Goal: Task Accomplishment & Management: Use online tool/utility

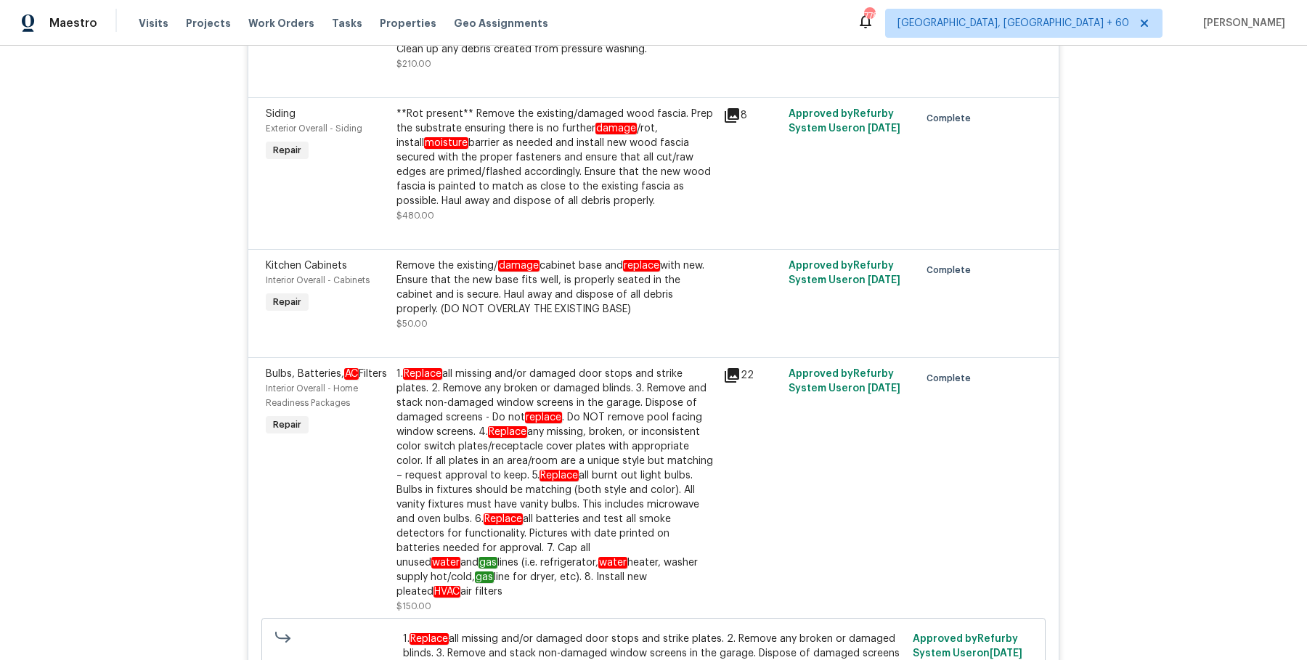
scroll to position [477, 0]
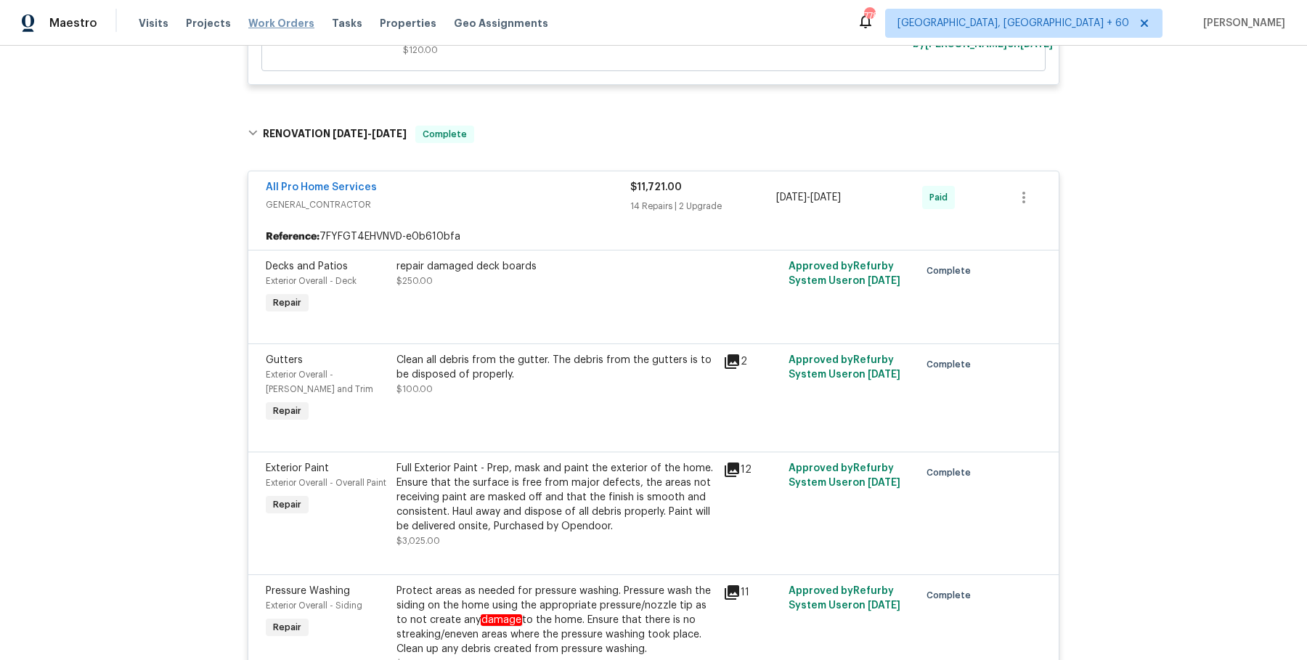
click at [264, 30] on span "Work Orders" at bounding box center [281, 23] width 66 height 15
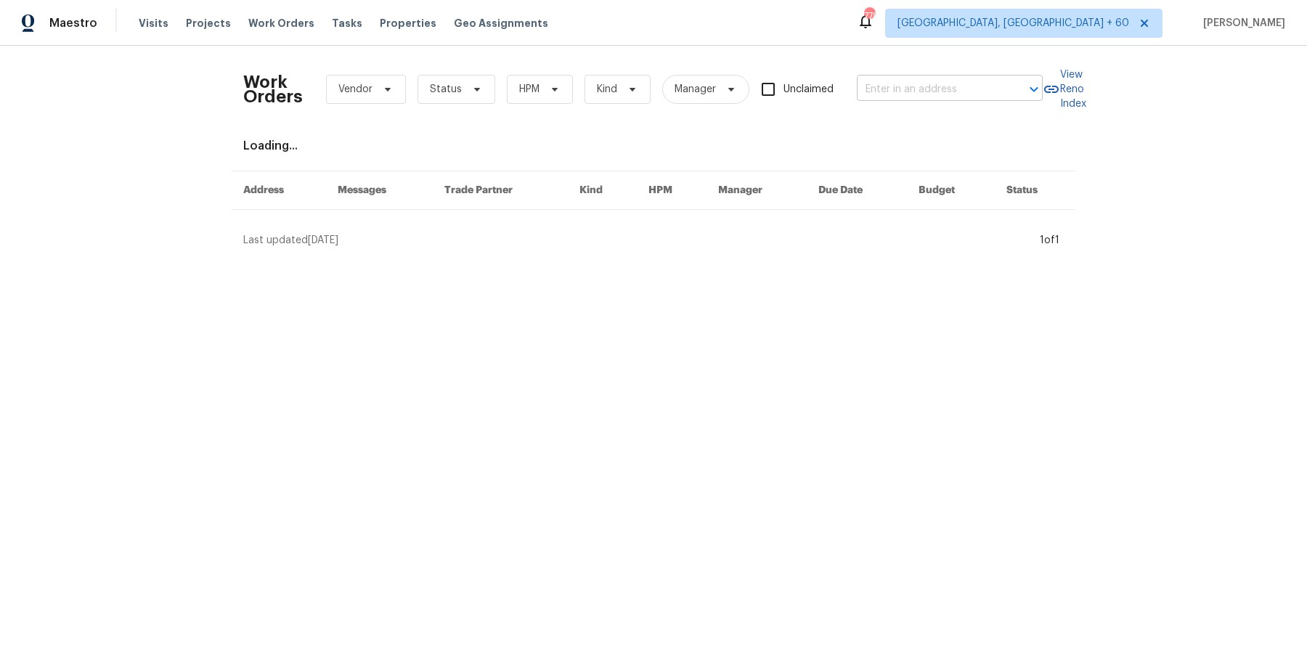
click at [891, 88] on input "text" at bounding box center [929, 89] width 145 height 23
paste input "[STREET_ADDRESS]"
type input "[STREET_ADDRESS]"
click at [893, 126] on li "[STREET_ADDRESS]" at bounding box center [947, 121] width 186 height 24
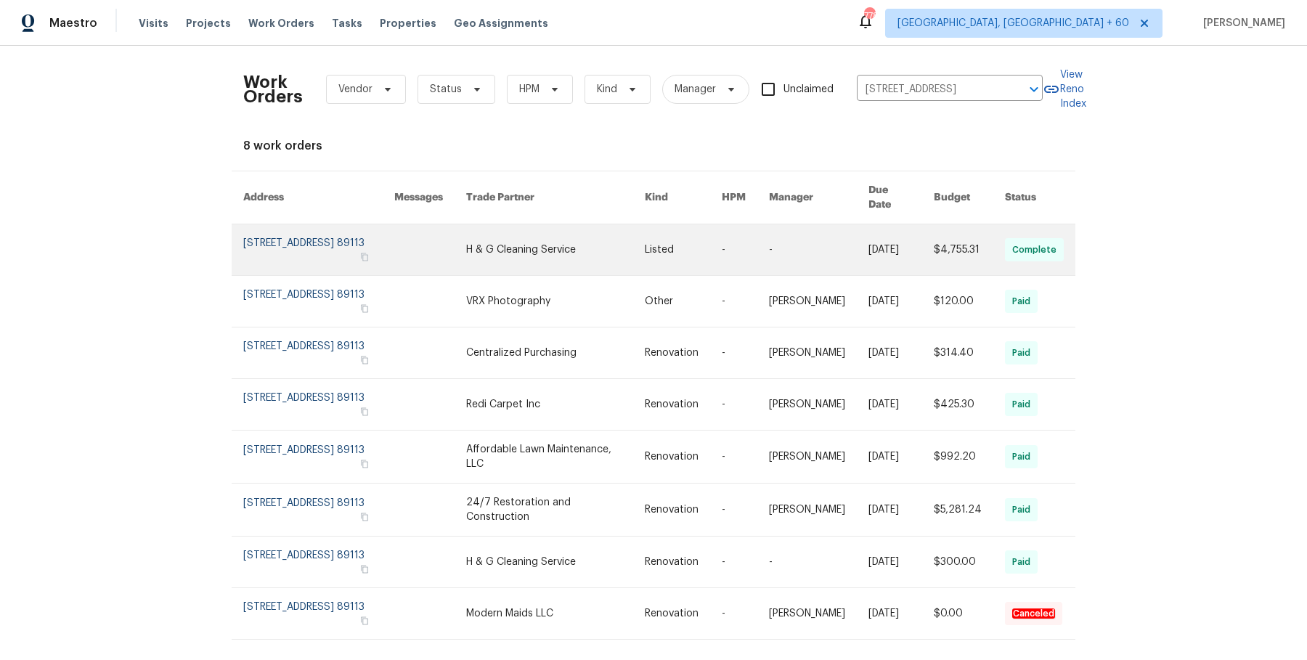
click at [790, 243] on link at bounding box center [818, 249] width 99 height 51
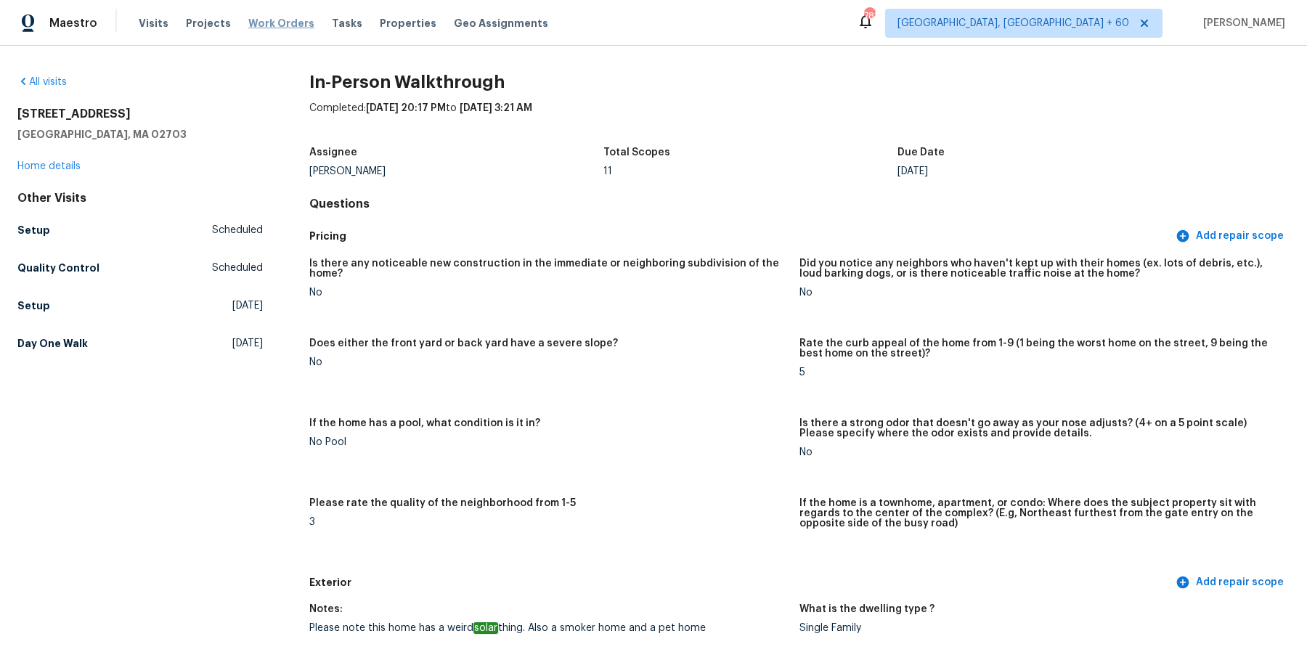
drag, startPoint x: 0, startPoint y: 0, endPoint x: 264, endPoint y: 27, distance: 265.6
click at [264, 27] on span "Work Orders" at bounding box center [281, 23] width 66 height 15
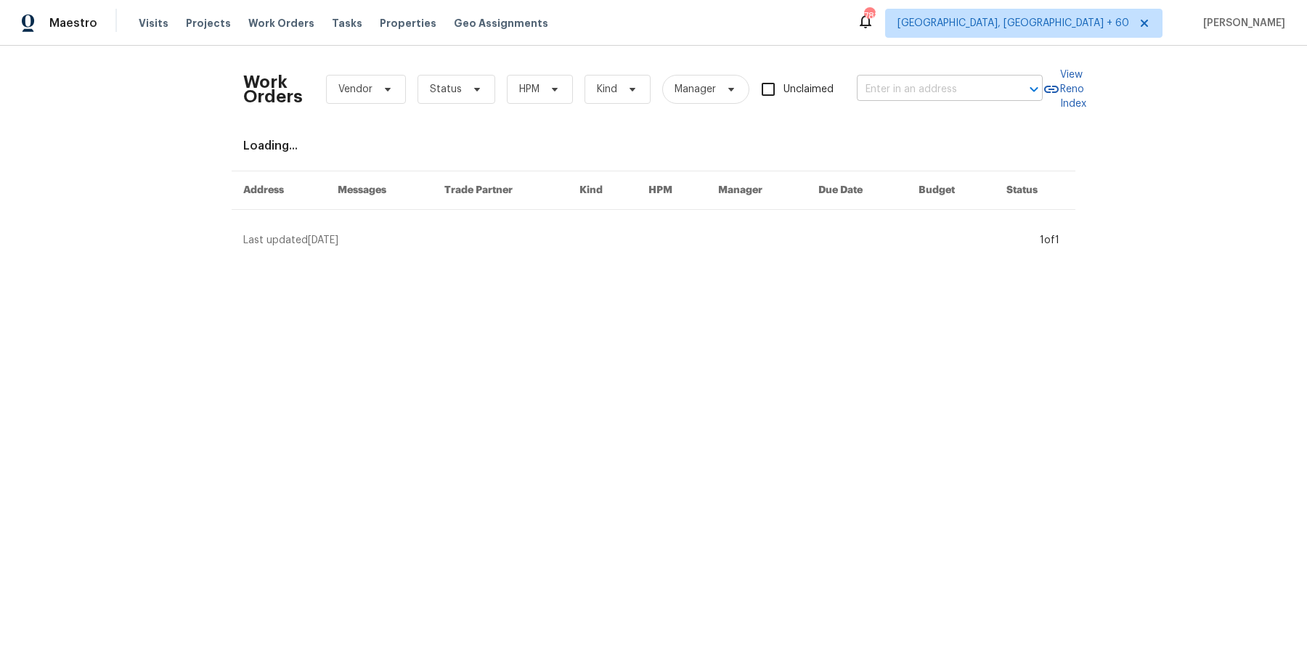
click at [969, 80] on input "text" at bounding box center [929, 89] width 145 height 23
paste input "[STREET_ADDRESS]"
type input "[STREET_ADDRESS]"
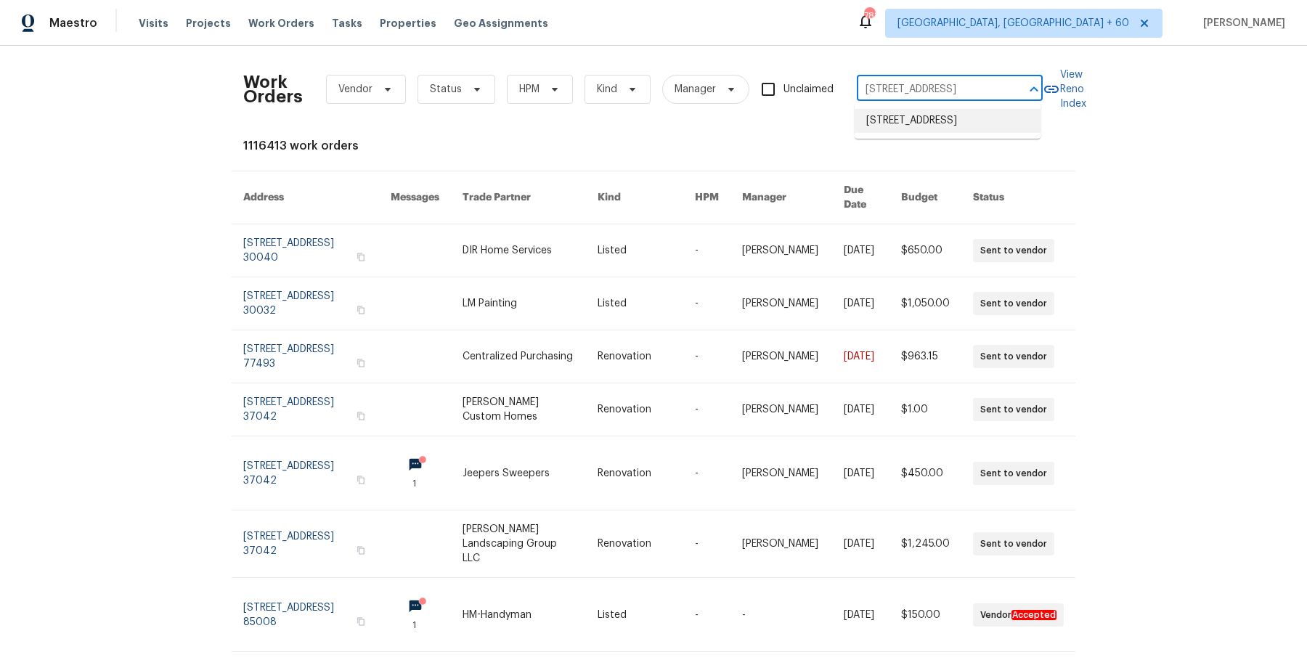
click at [932, 118] on li "[STREET_ADDRESS]" at bounding box center [947, 121] width 186 height 24
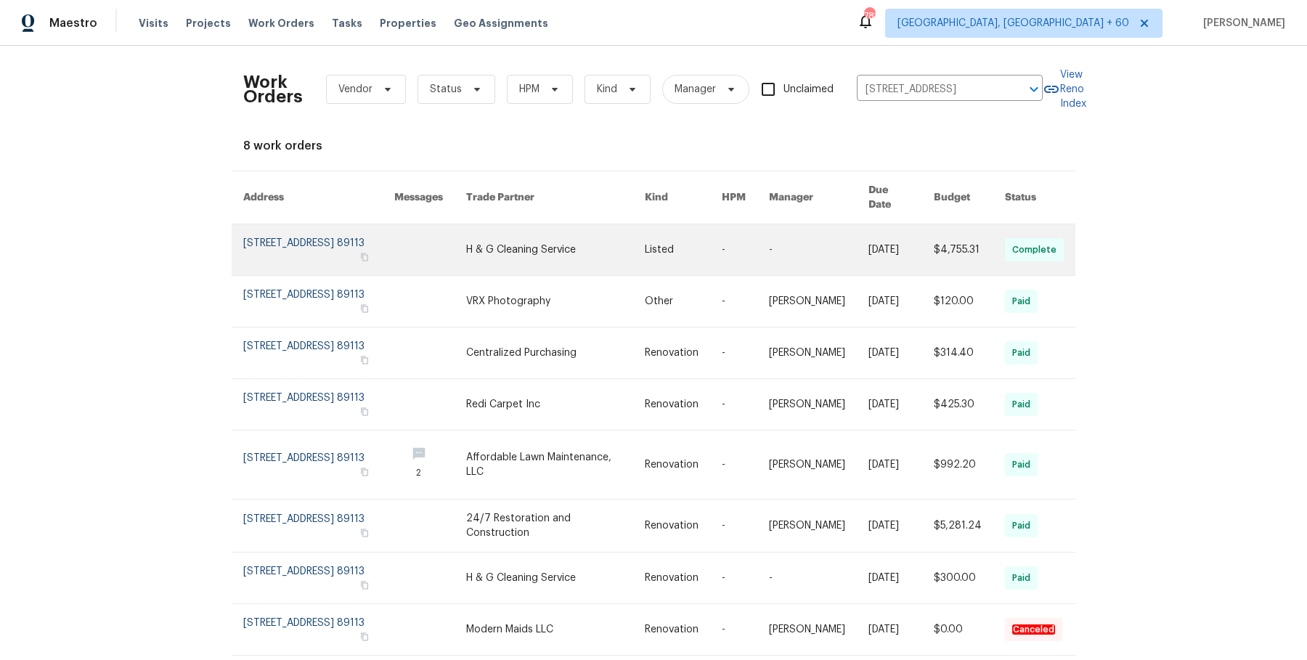
click at [833, 237] on link at bounding box center [818, 249] width 99 height 51
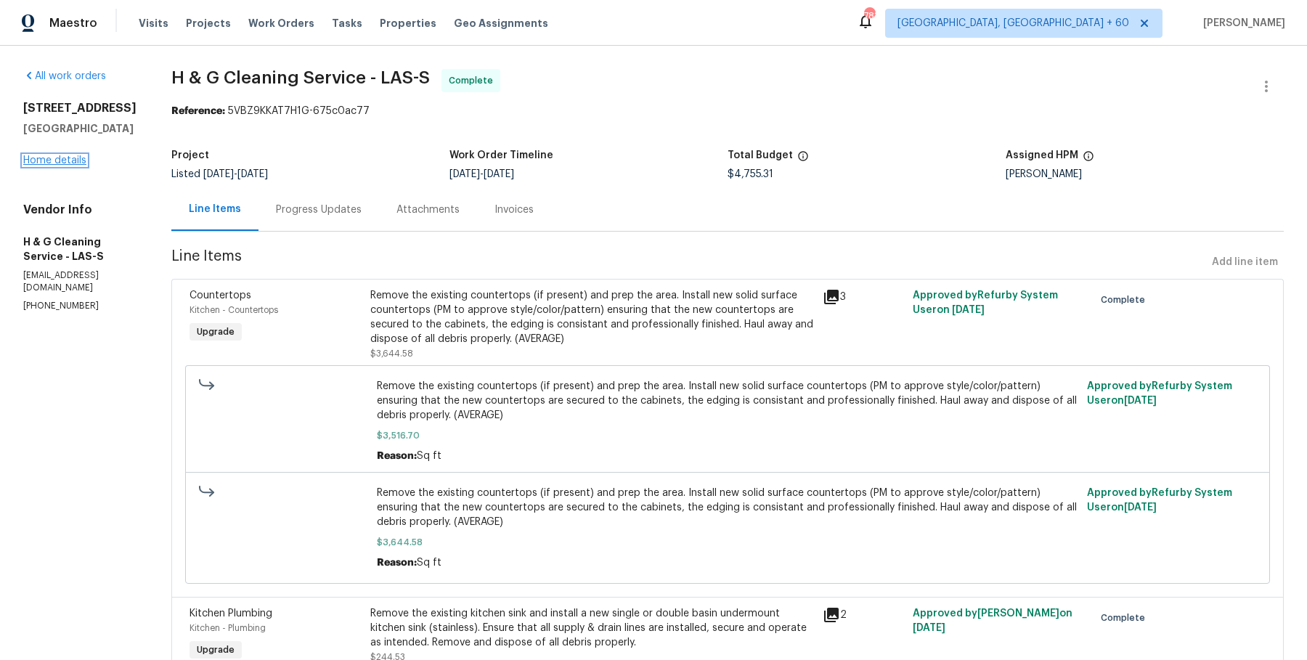
click at [81, 160] on link "Home details" at bounding box center [54, 160] width 63 height 10
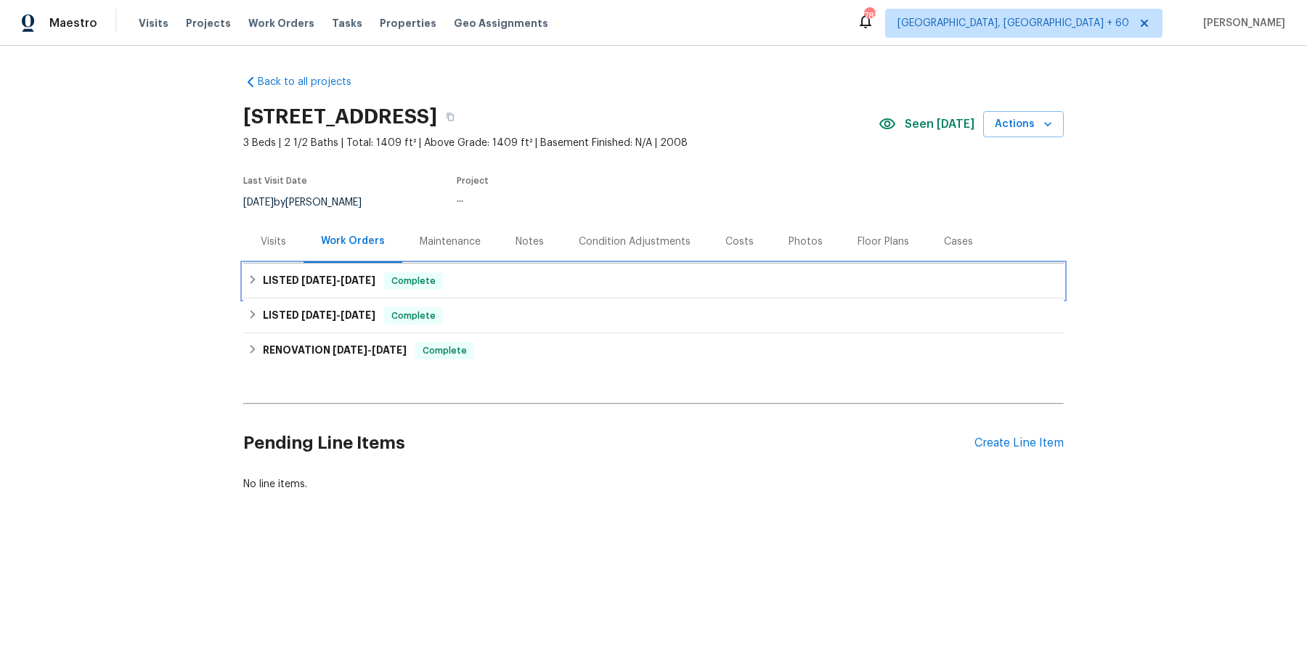
click at [557, 280] on div "LISTED [DATE] - [DATE] Complete" at bounding box center [654, 280] width 812 height 17
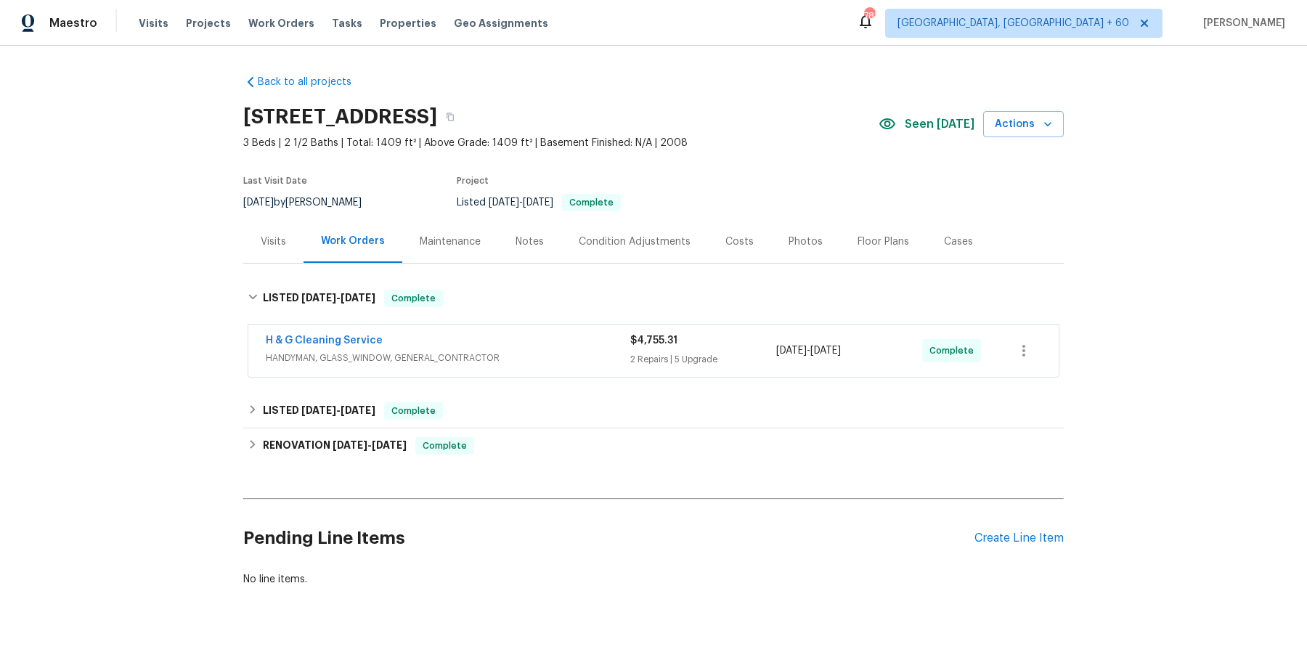
click at [511, 362] on span "HANDYMAN, GLASS_WINDOW, GENERAL_CONTRACTOR" at bounding box center [448, 358] width 364 height 15
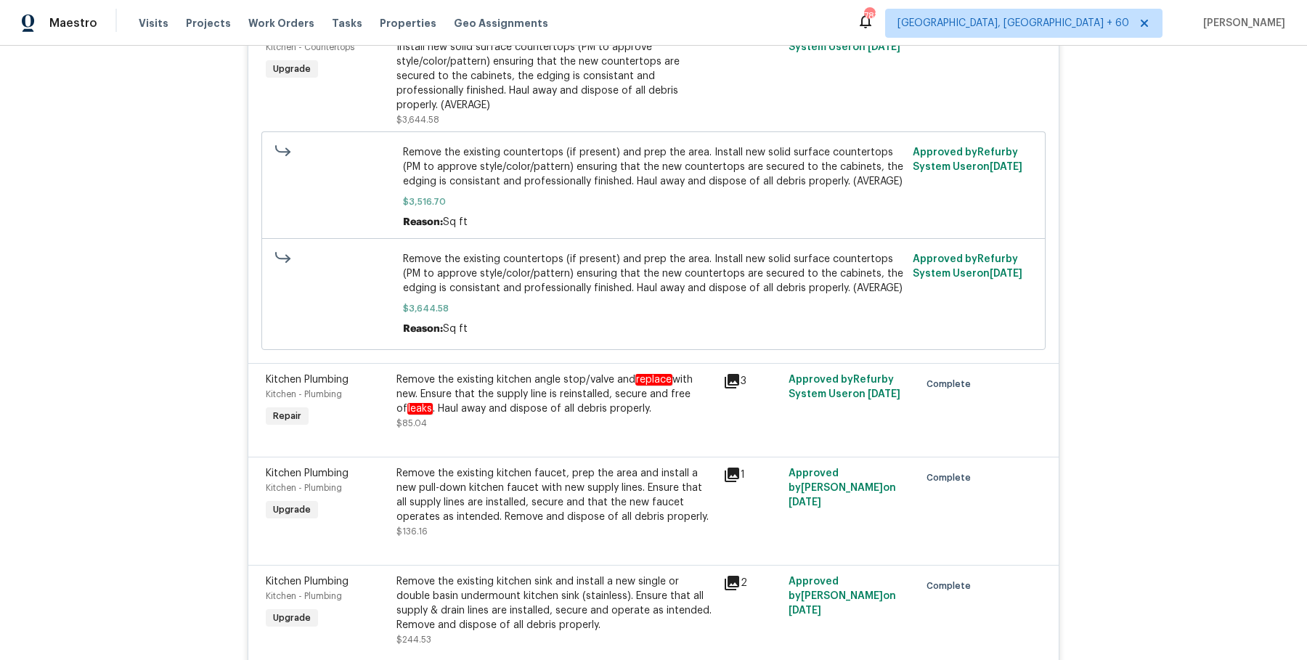
scroll to position [1112, 0]
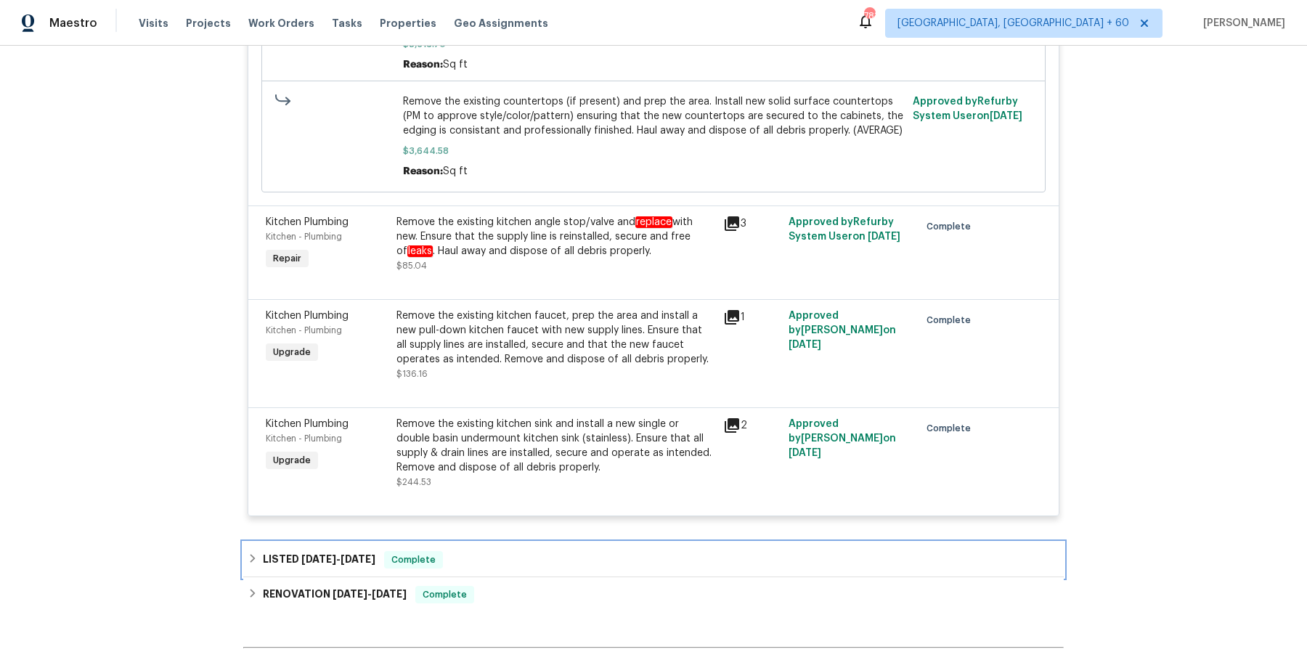
click at [499, 542] on div "LISTED [DATE] - [DATE] Complete" at bounding box center [653, 559] width 820 height 35
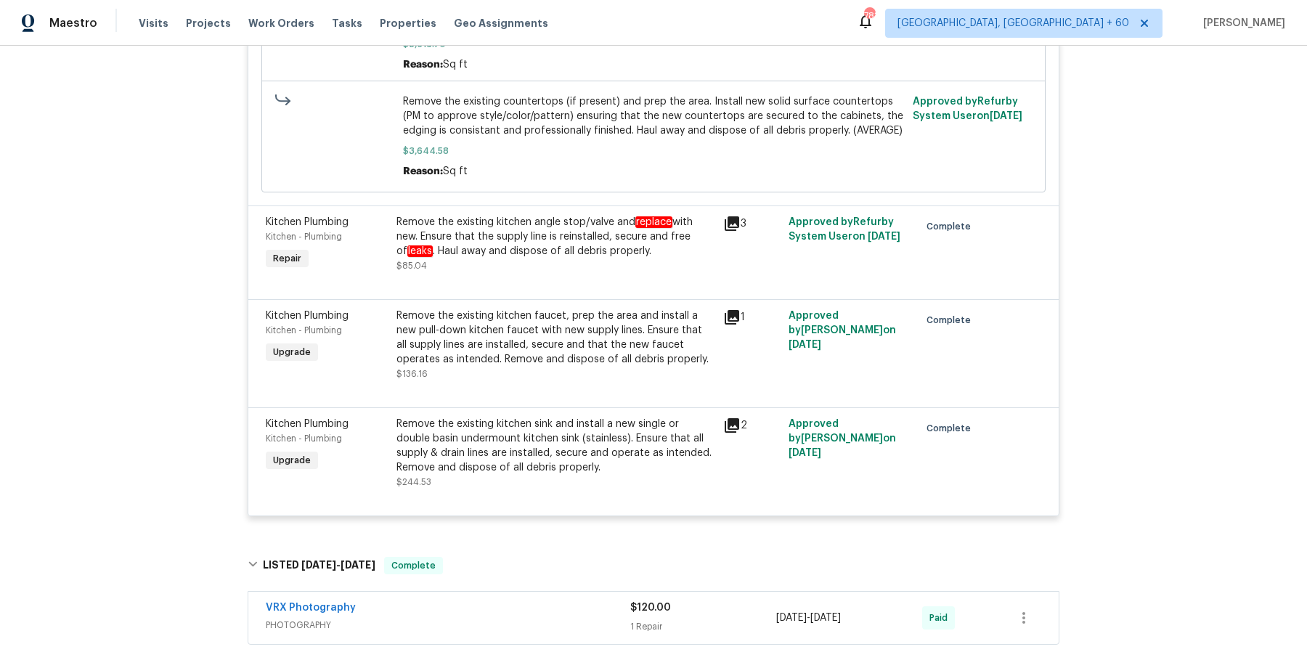
click at [494, 600] on div "VRX Photography" at bounding box center [448, 608] width 364 height 17
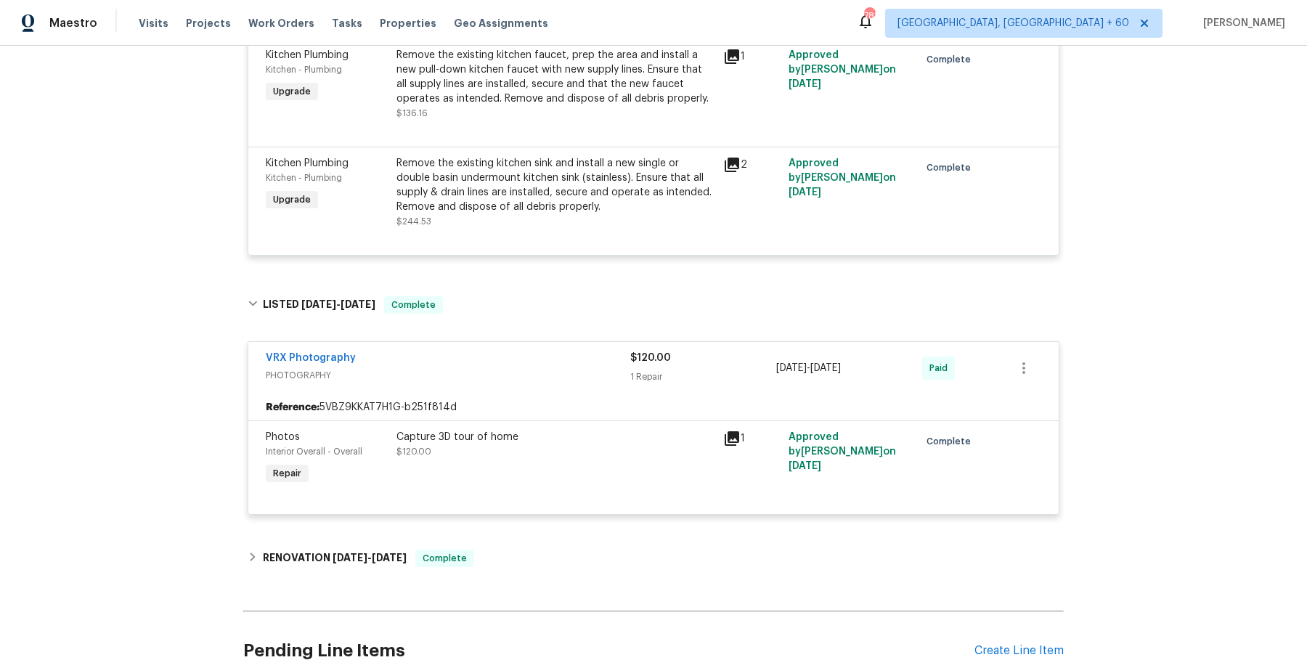
scroll to position [1394, 0]
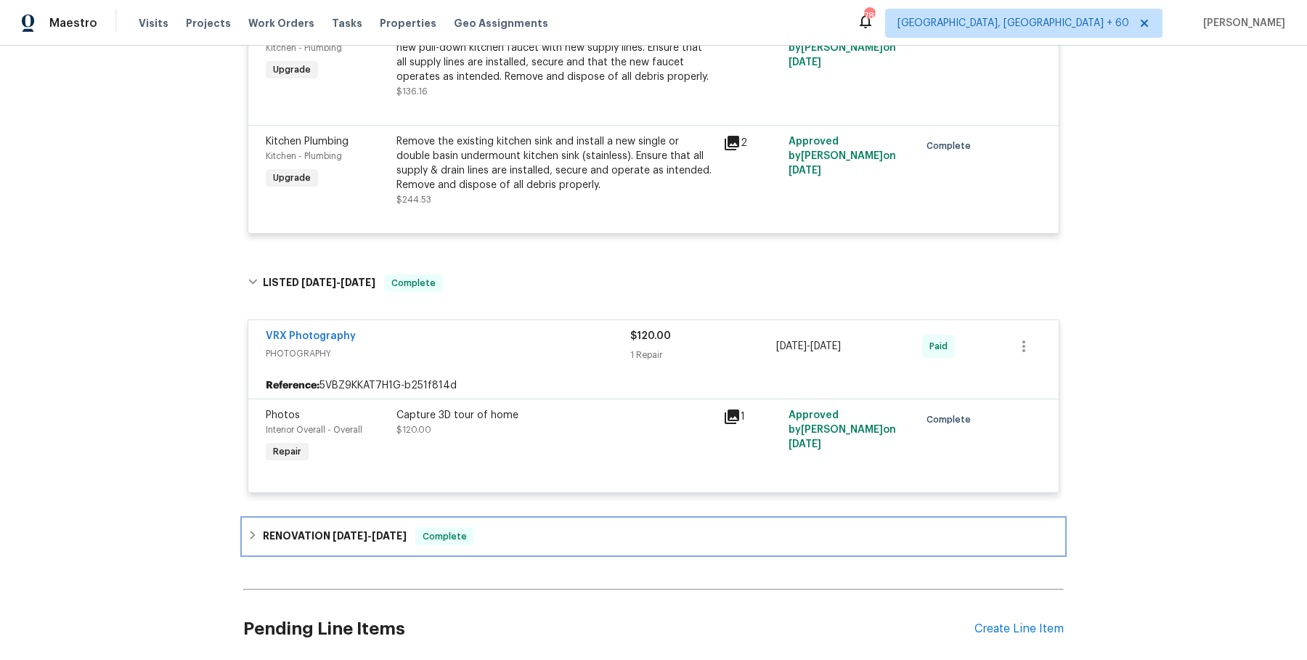
click at [536, 531] on div "RENOVATION [DATE] - [DATE] Complete" at bounding box center [653, 536] width 820 height 35
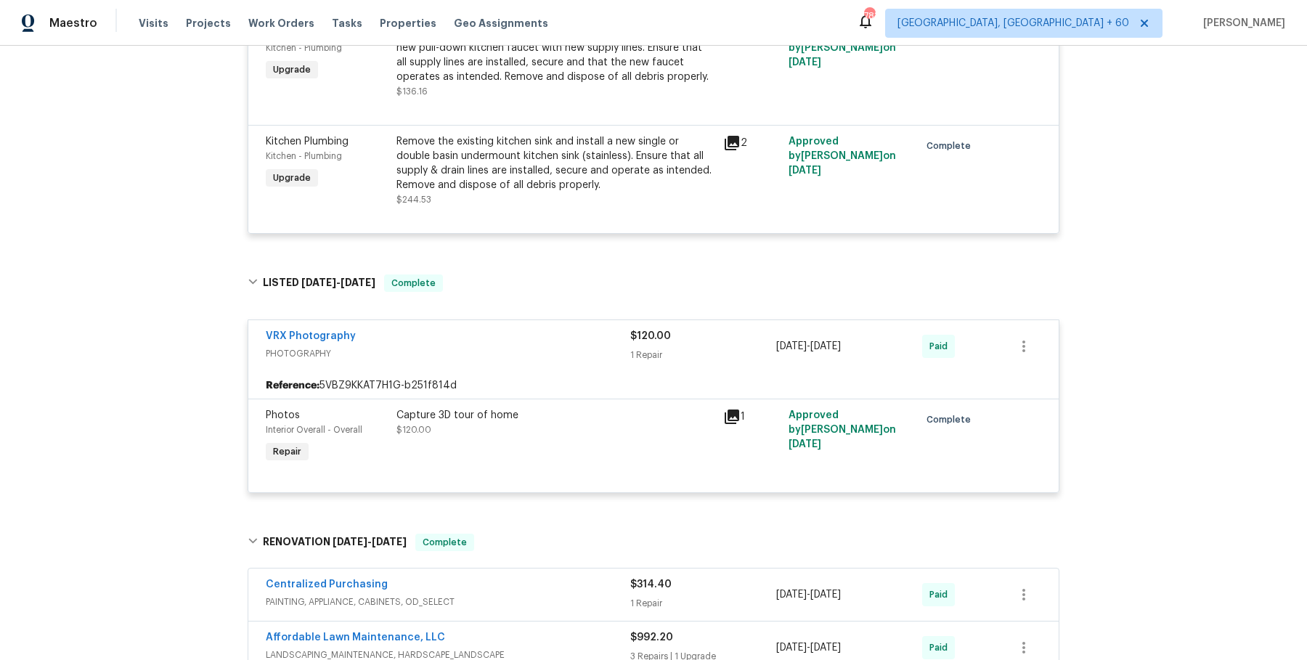
click at [519, 577] on div "Centralized Purchasing" at bounding box center [448, 585] width 364 height 17
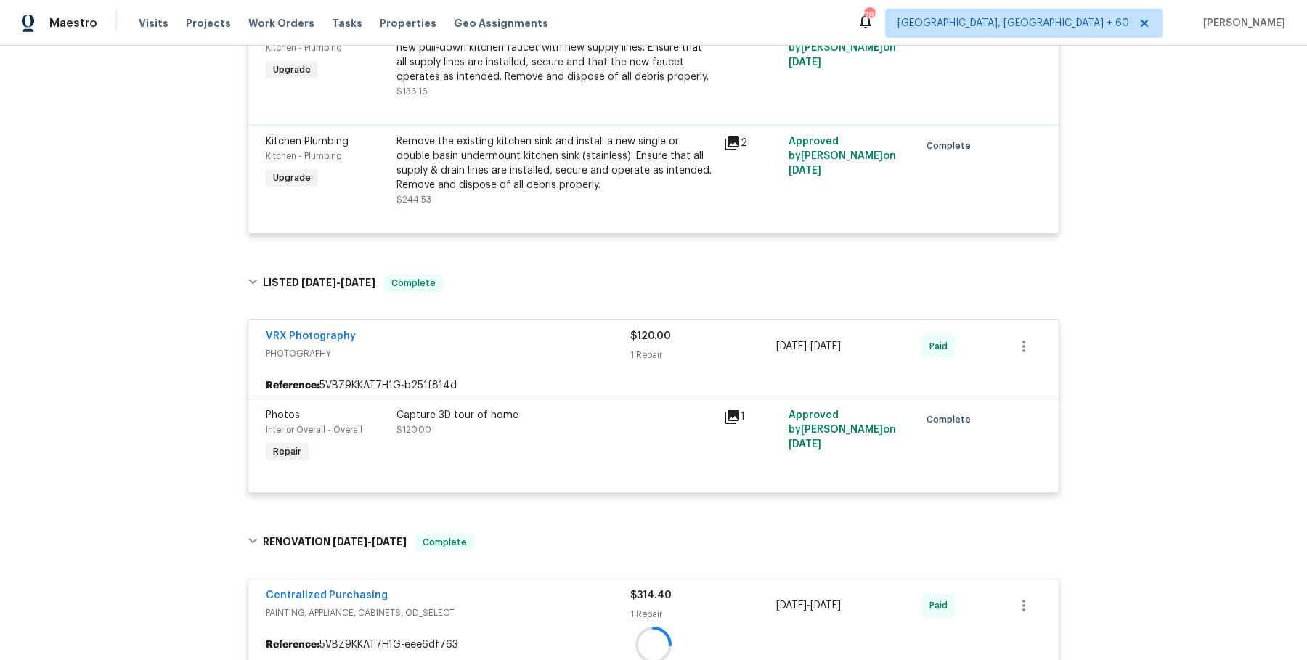
scroll to position [1831, 0]
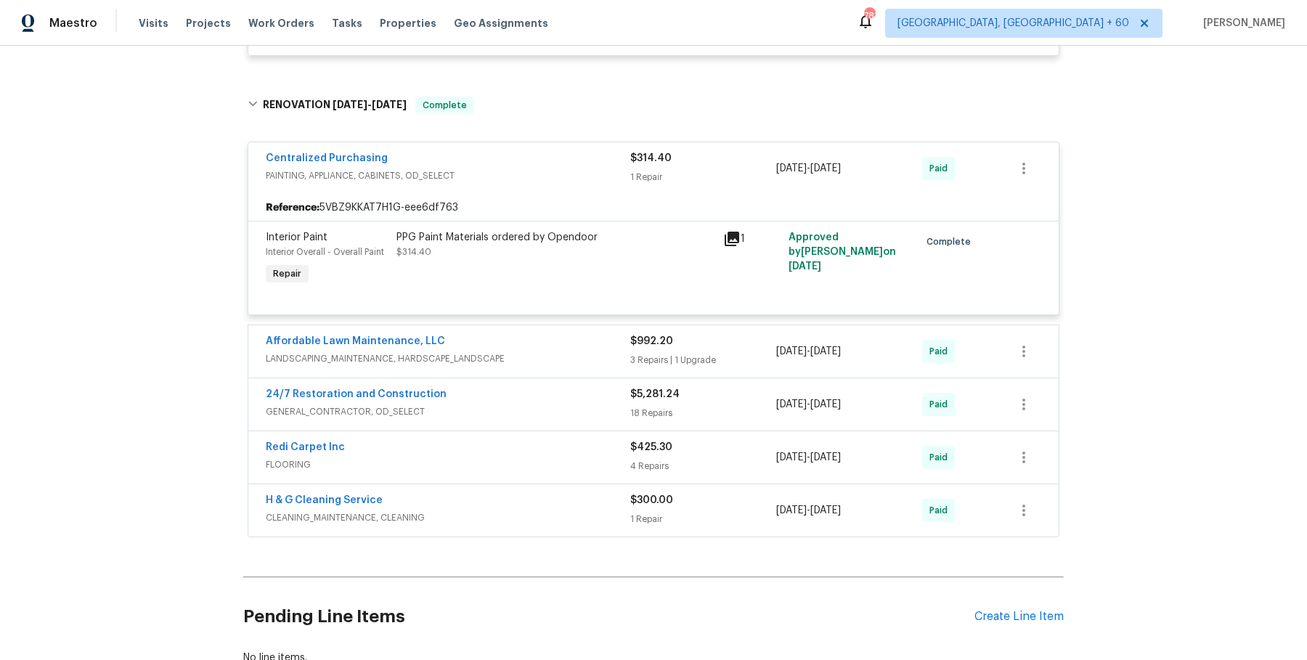
click at [526, 325] on div "Affordable Lawn Maintenance, LLC LANDSCAPING_MAINTENANCE, HARDSCAPE_LANDSCAPE $…" at bounding box center [653, 351] width 810 height 52
click at [523, 334] on div "Affordable Lawn Maintenance, LLC" at bounding box center [448, 342] width 364 height 17
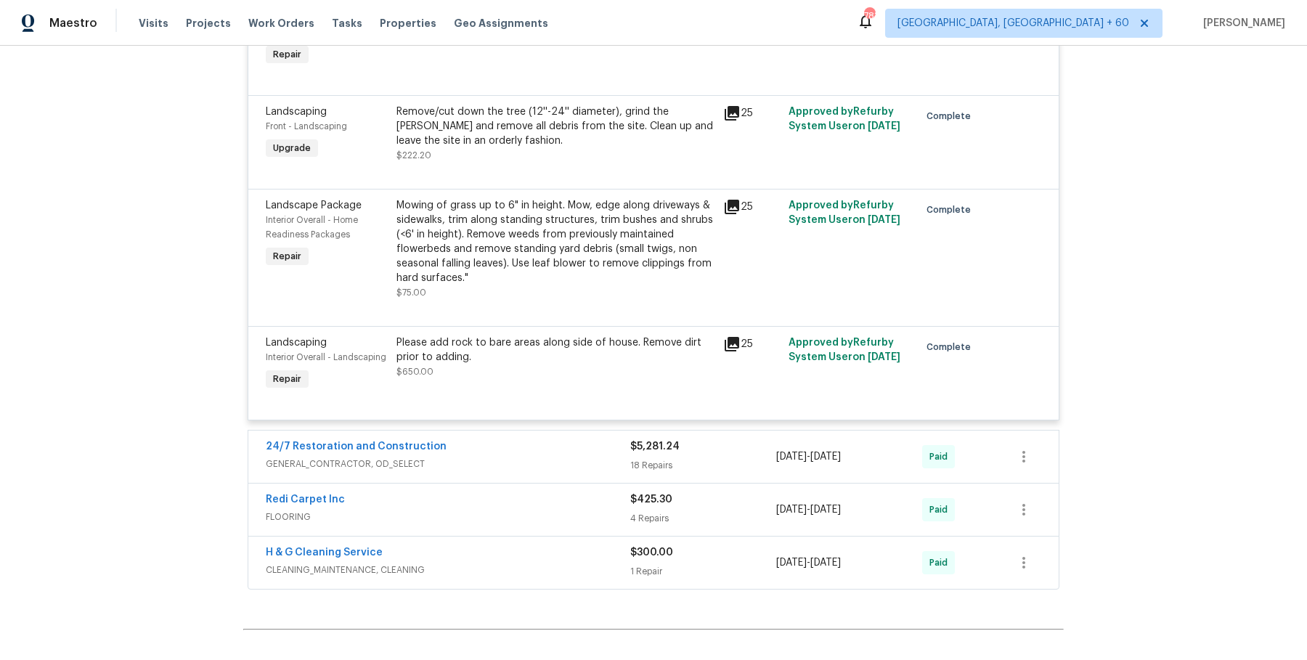
scroll to position [2287, 0]
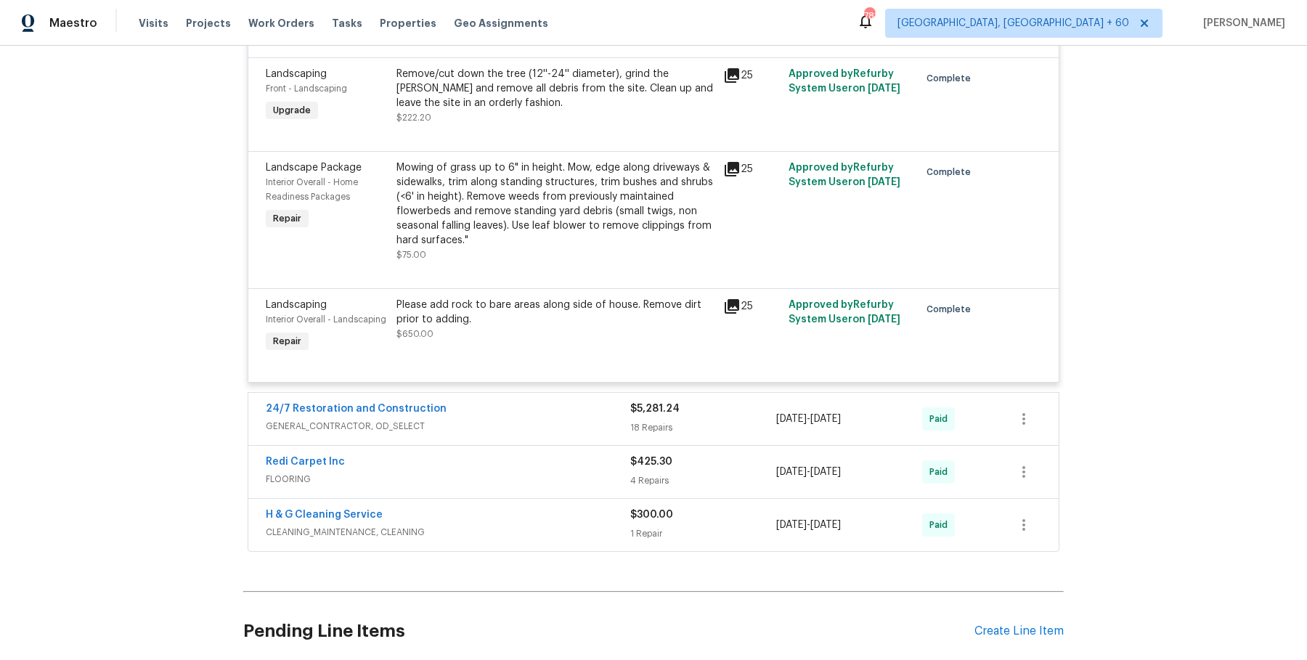
click at [507, 371] on div "Centralized Purchasing PAINTING, APPLIANCE, CABINETS, OD_SELECT $314.40 1 Repai…" at bounding box center [654, 113] width 812 height 875
click at [506, 401] on div "24/7 Restoration and Construction" at bounding box center [448, 409] width 364 height 17
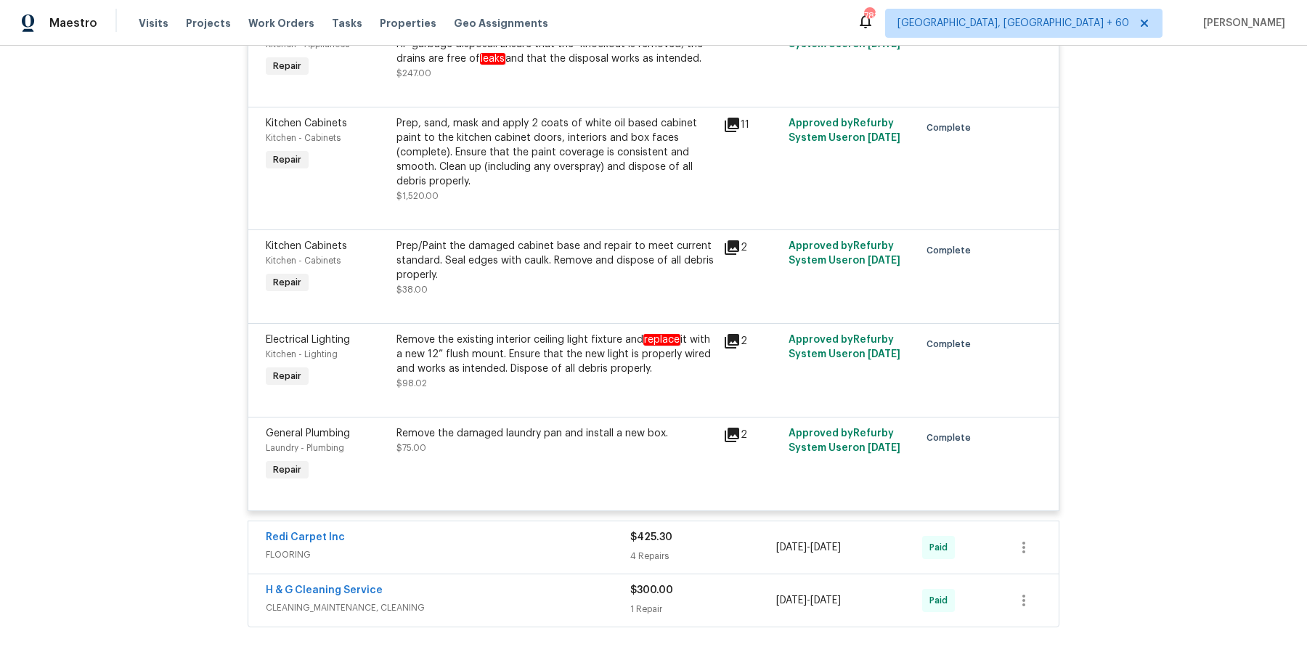
scroll to position [4803, 0]
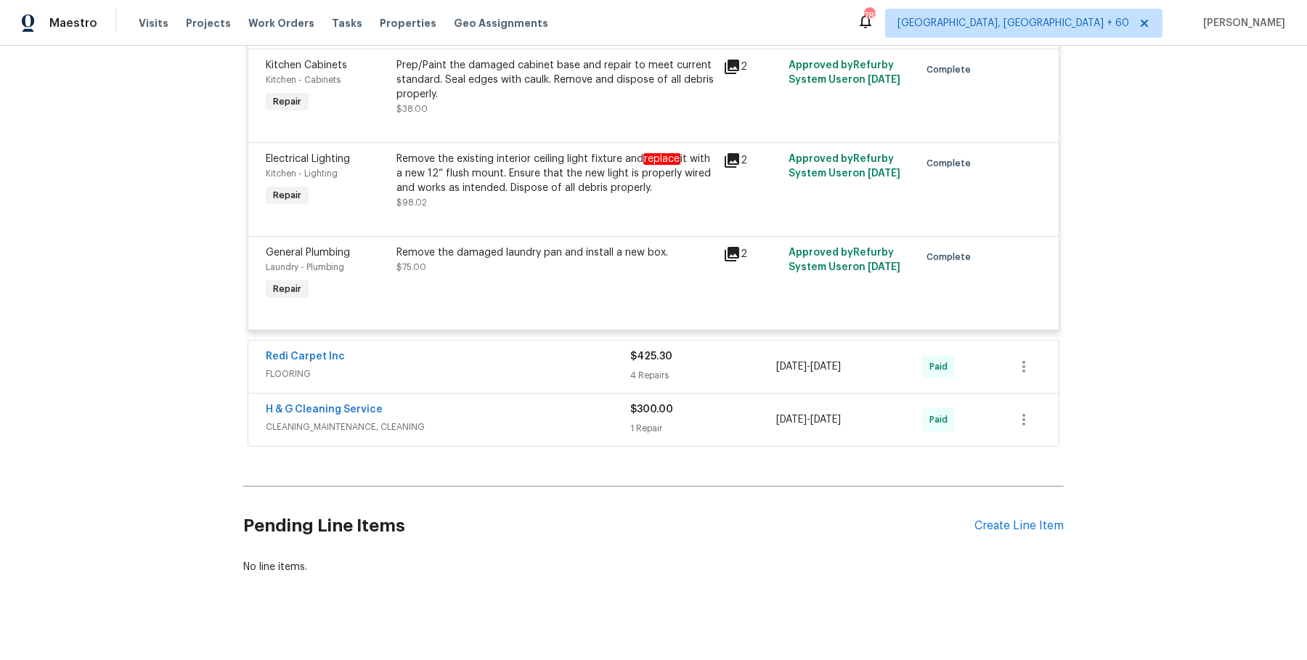
click at [617, 373] on div "Redi Carpet Inc FLOORING $425.30 4 Repairs [DATE] - [DATE] Paid" at bounding box center [653, 366] width 810 height 52
click at [607, 354] on div "Redi Carpet Inc FLOORING" at bounding box center [448, 365] width 364 height 32
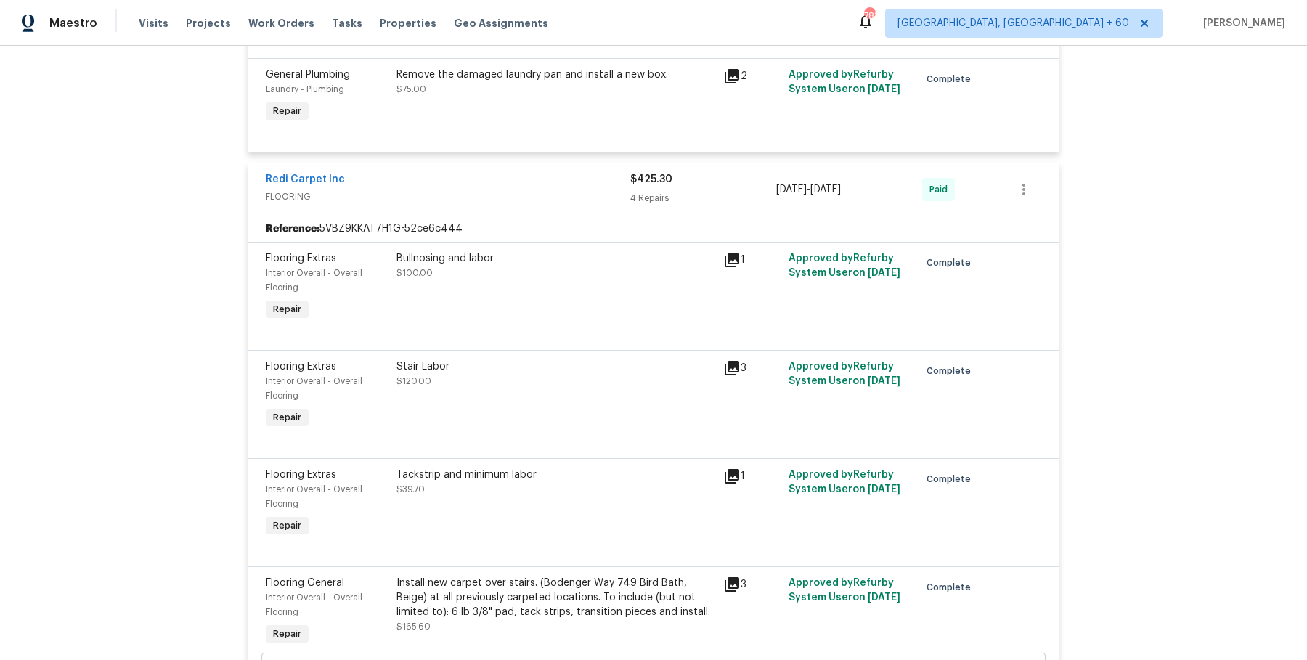
scroll to position [5363, 0]
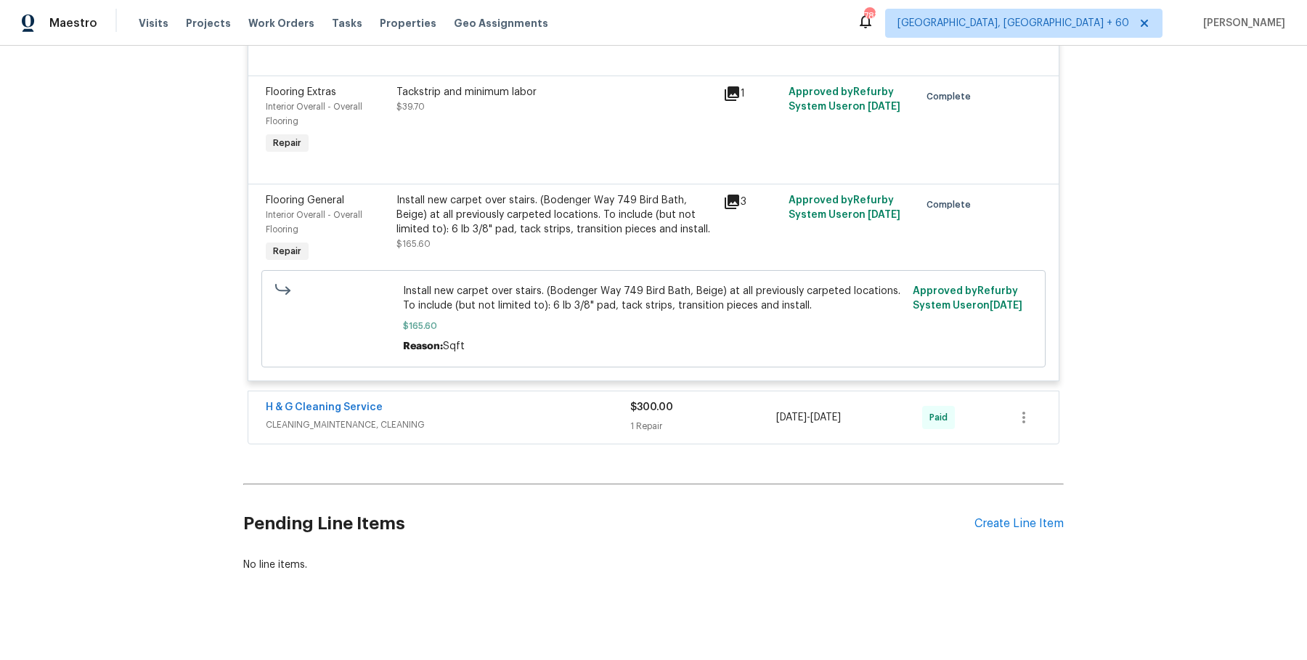
click at [565, 419] on span "CLEANING_MAINTENANCE, CLEANING" at bounding box center [448, 424] width 364 height 15
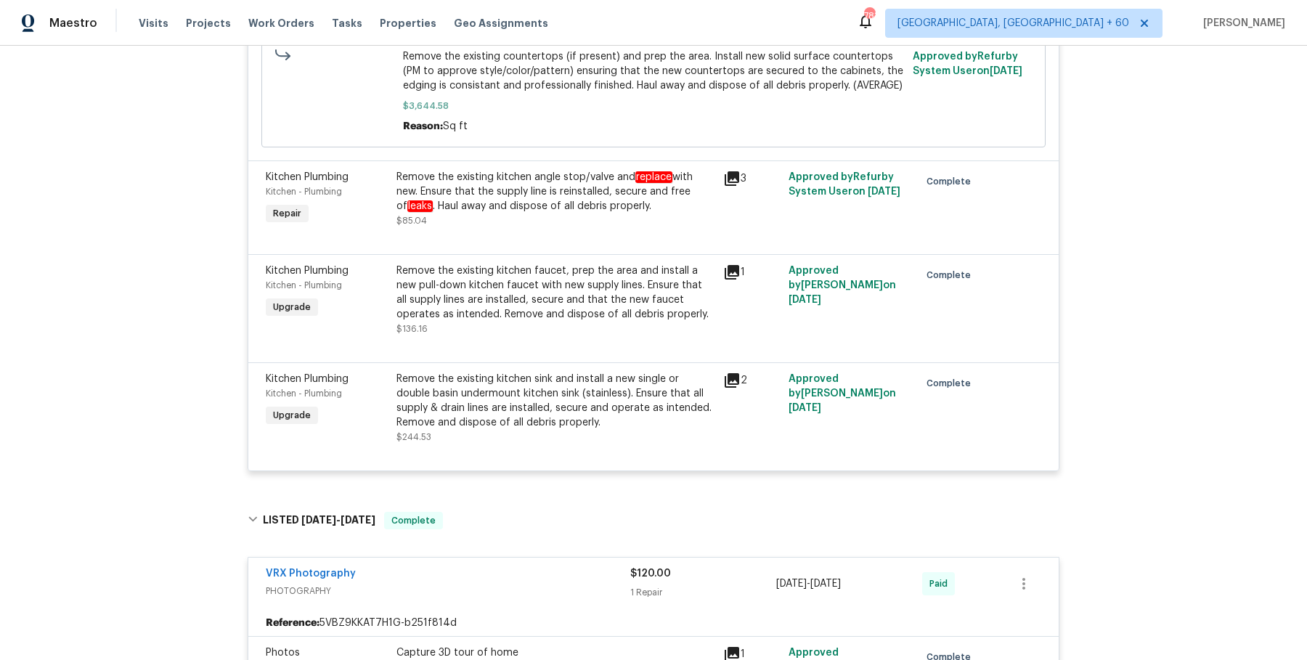
scroll to position [0, 0]
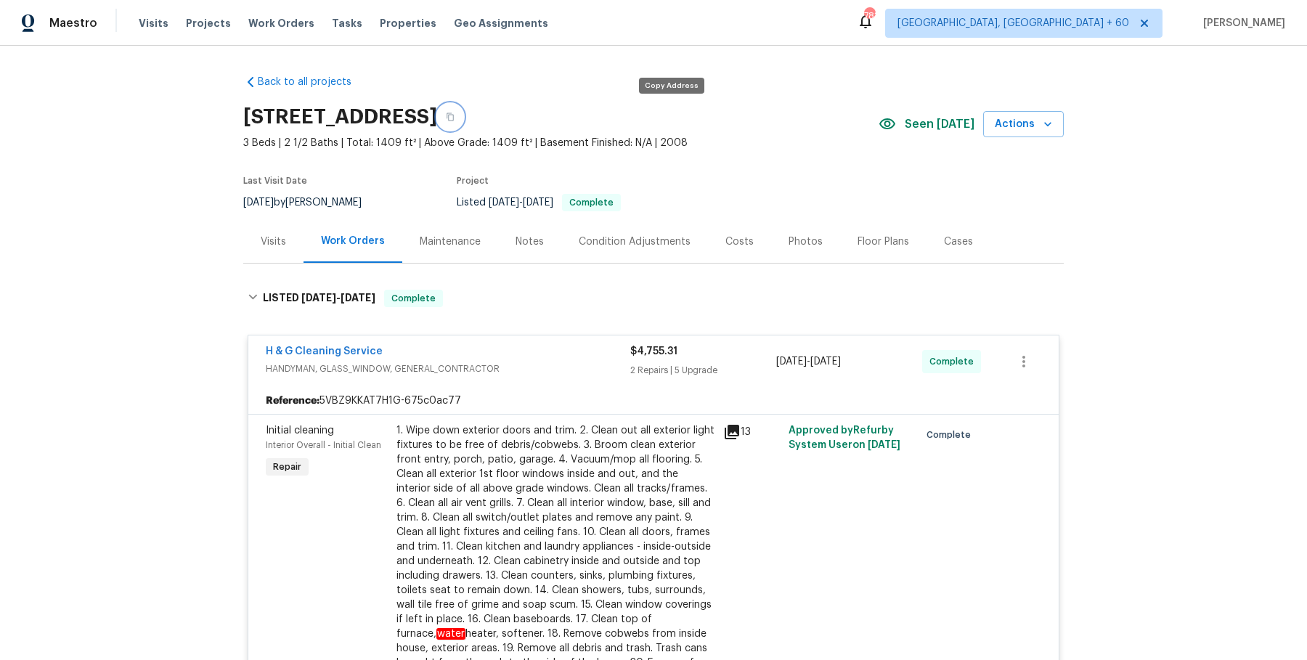
click at [463, 121] on button "button" at bounding box center [450, 117] width 26 height 26
click at [302, 14] on div "Visits Projects Work Orders Tasks Properties Geo Assignments" at bounding box center [352, 23] width 427 height 29
click at [293, 15] on div "Visits Projects Work Orders Tasks Properties Geo Assignments" at bounding box center [352, 23] width 427 height 29
click at [286, 17] on span "Work Orders" at bounding box center [281, 23] width 66 height 15
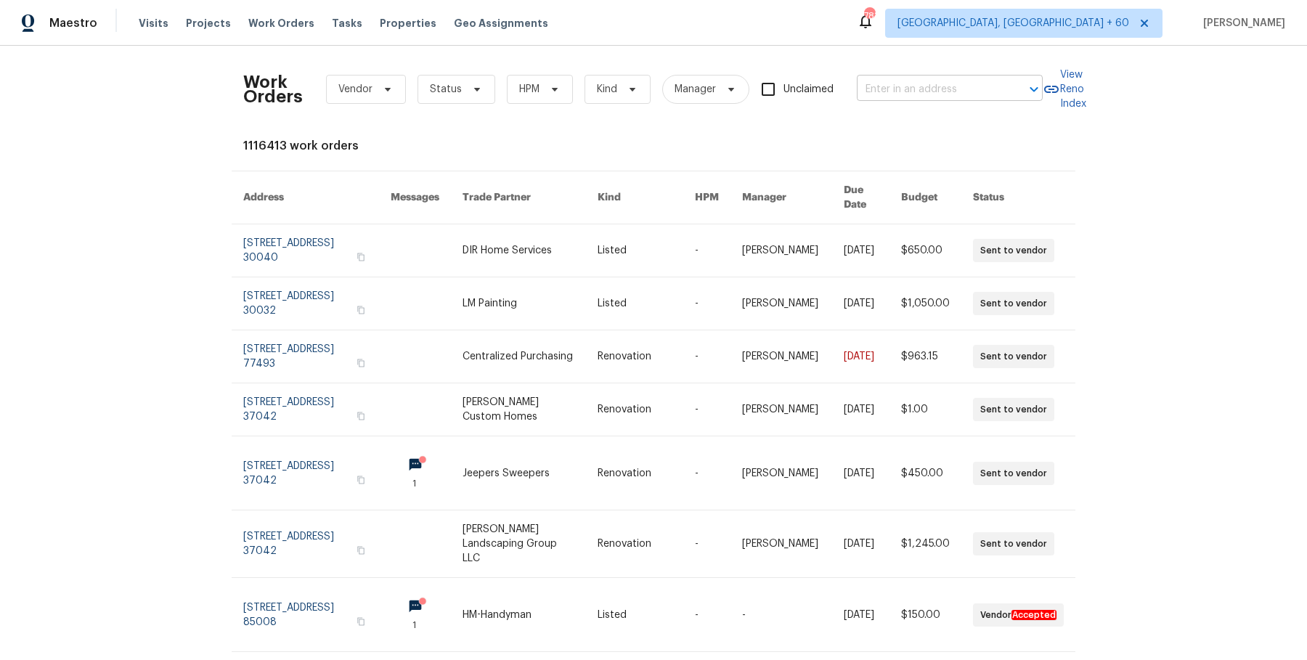
click at [910, 91] on input "text" at bounding box center [929, 89] width 145 height 23
paste input "[STREET_ADDRESS]"
type input "[STREET_ADDRESS]"
click at [913, 120] on li "[STREET_ADDRESS]" at bounding box center [947, 121] width 186 height 24
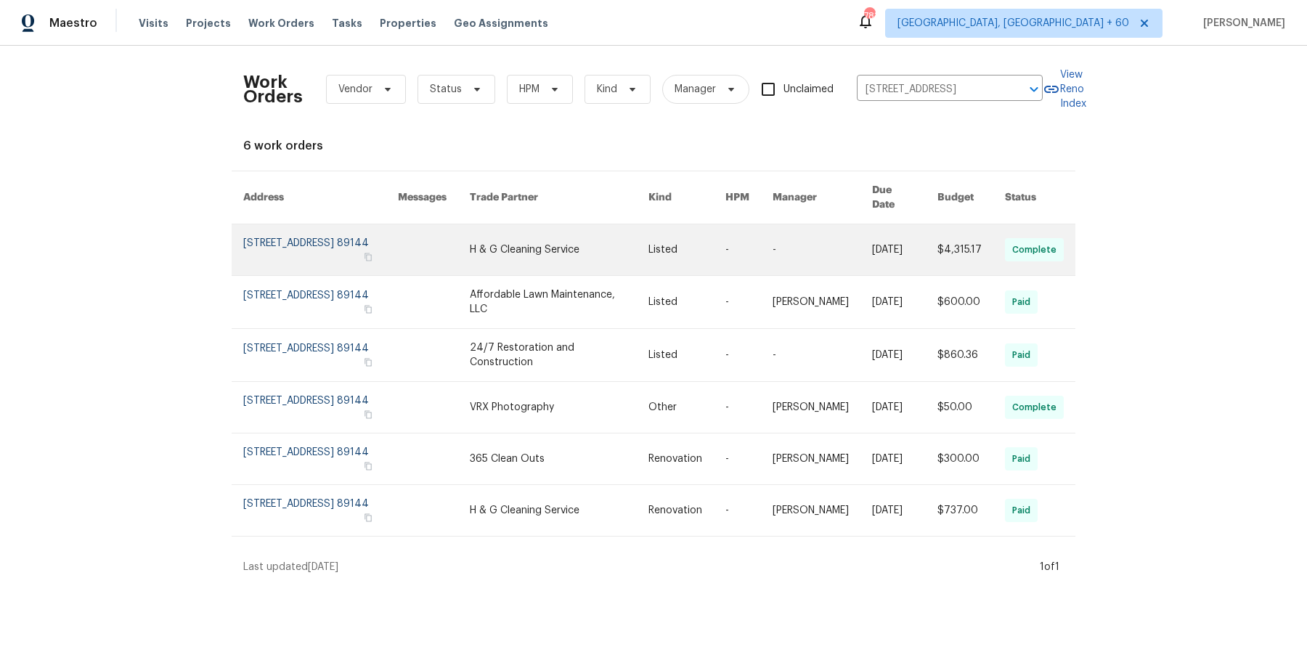
click at [564, 224] on link at bounding box center [559, 249] width 178 height 51
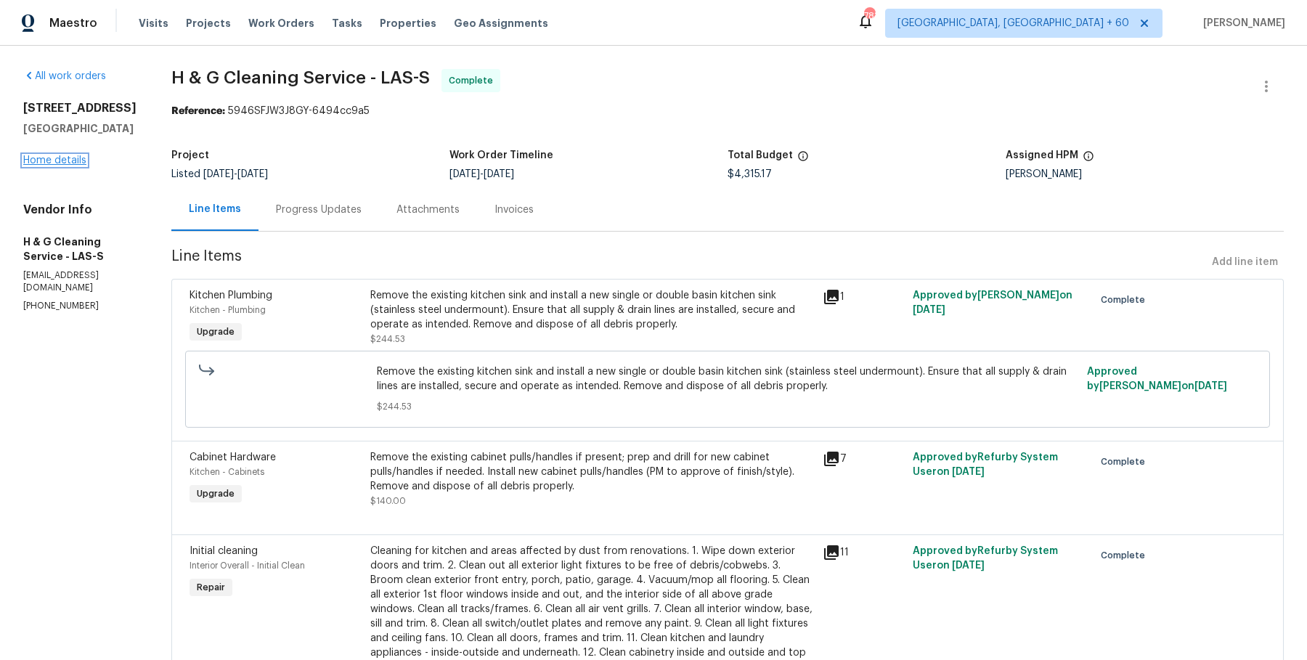
click at [73, 160] on link "Home details" at bounding box center [54, 160] width 63 height 10
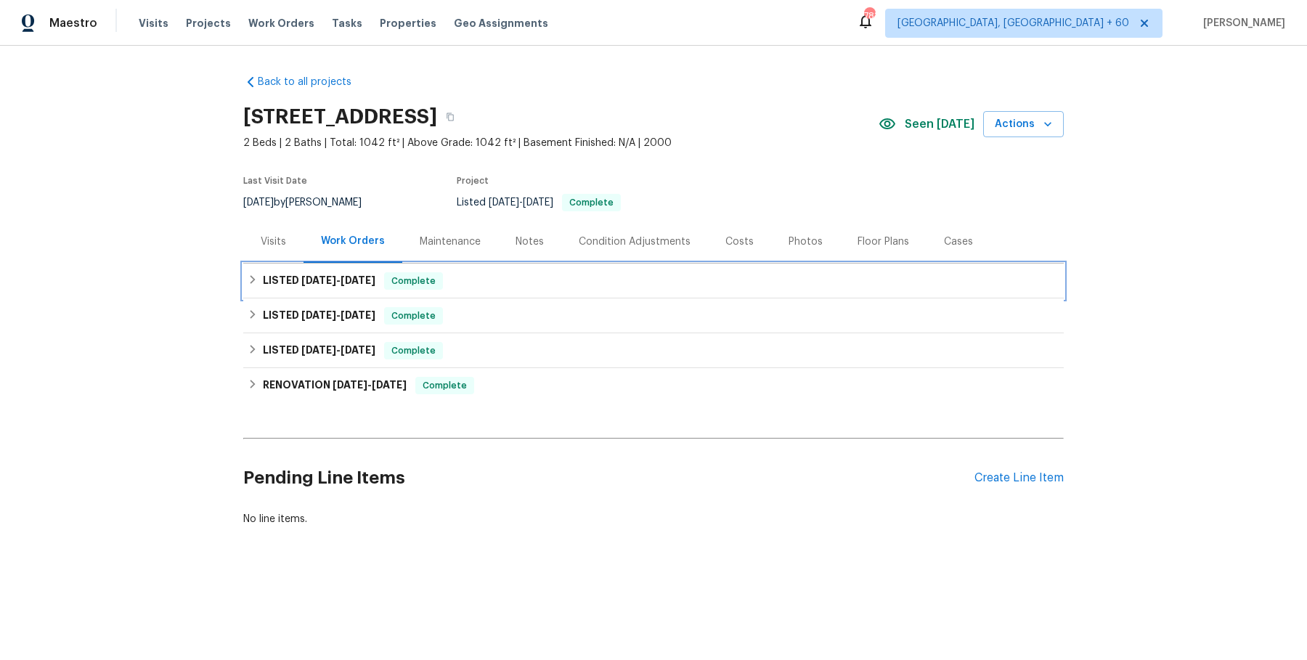
click at [562, 281] on div "LISTED [DATE] - [DATE] Complete" at bounding box center [654, 280] width 812 height 17
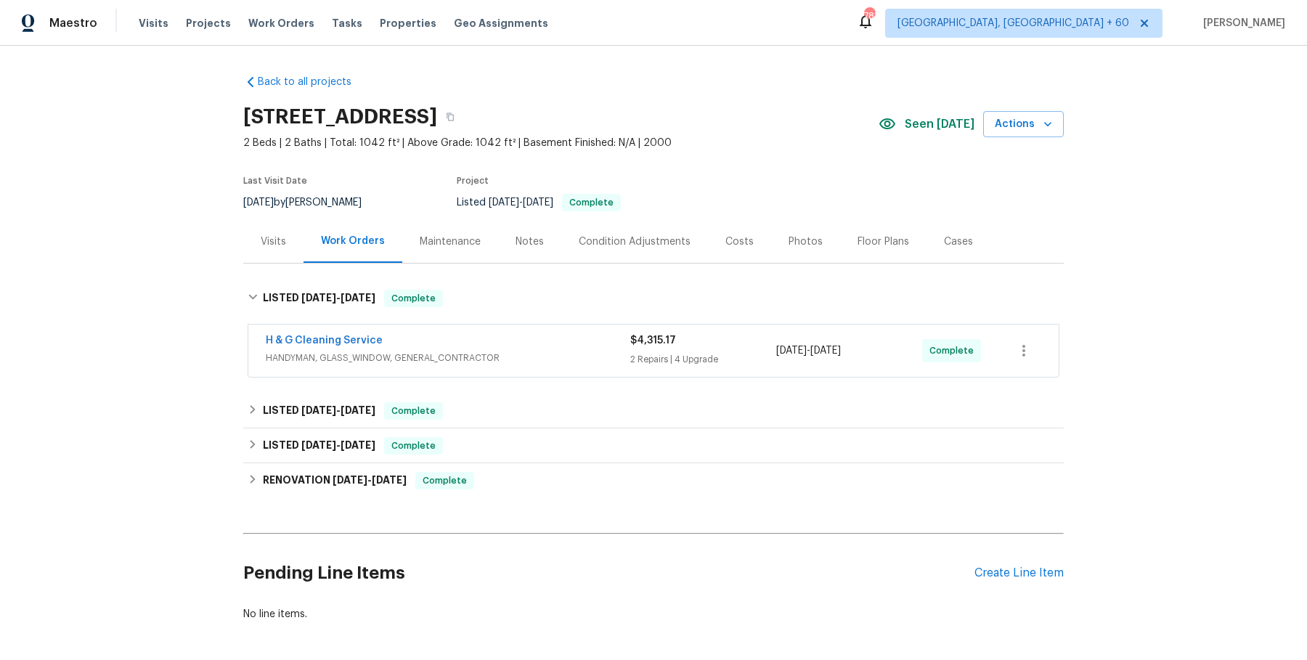
click at [531, 371] on div "H & G Cleaning Service HANDYMAN, GLASS_WINDOW, GENERAL_CONTRACTOR $4,315.17 2 R…" at bounding box center [653, 350] width 810 height 52
click at [556, 348] on div "H & G Cleaning Service" at bounding box center [448, 341] width 364 height 17
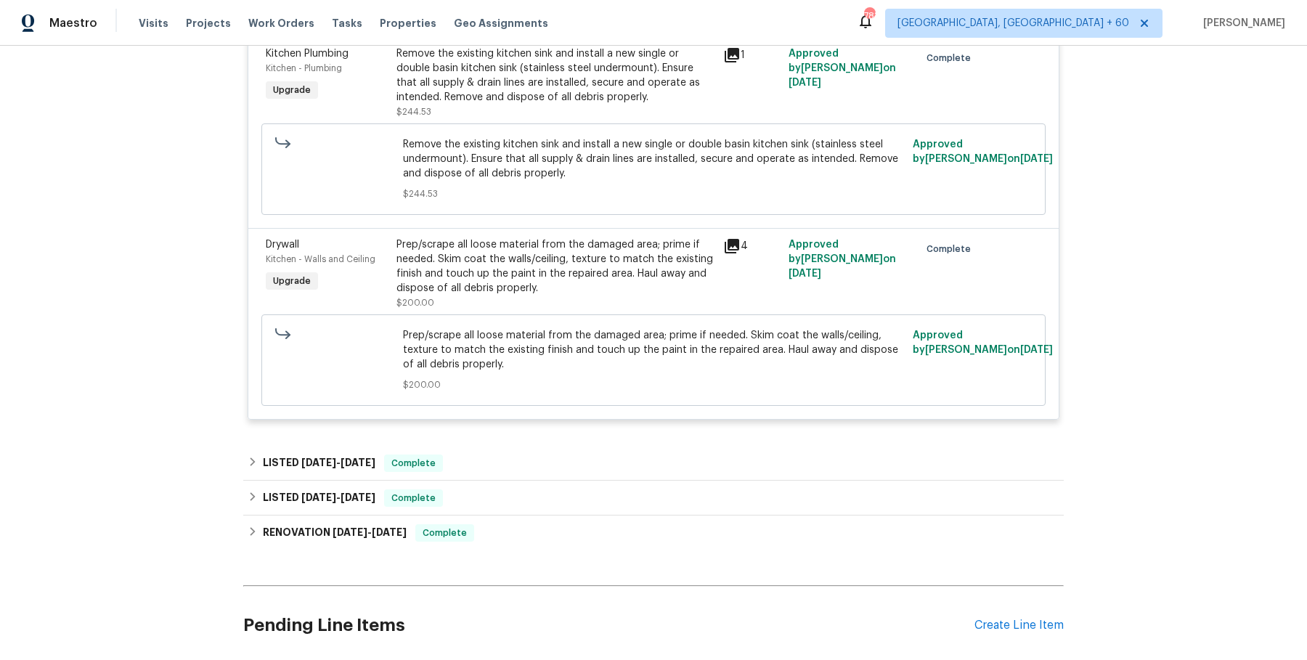
scroll to position [1498, 0]
click at [529, 459] on div "LISTED [DATE] - [DATE] Complete" at bounding box center [654, 462] width 812 height 17
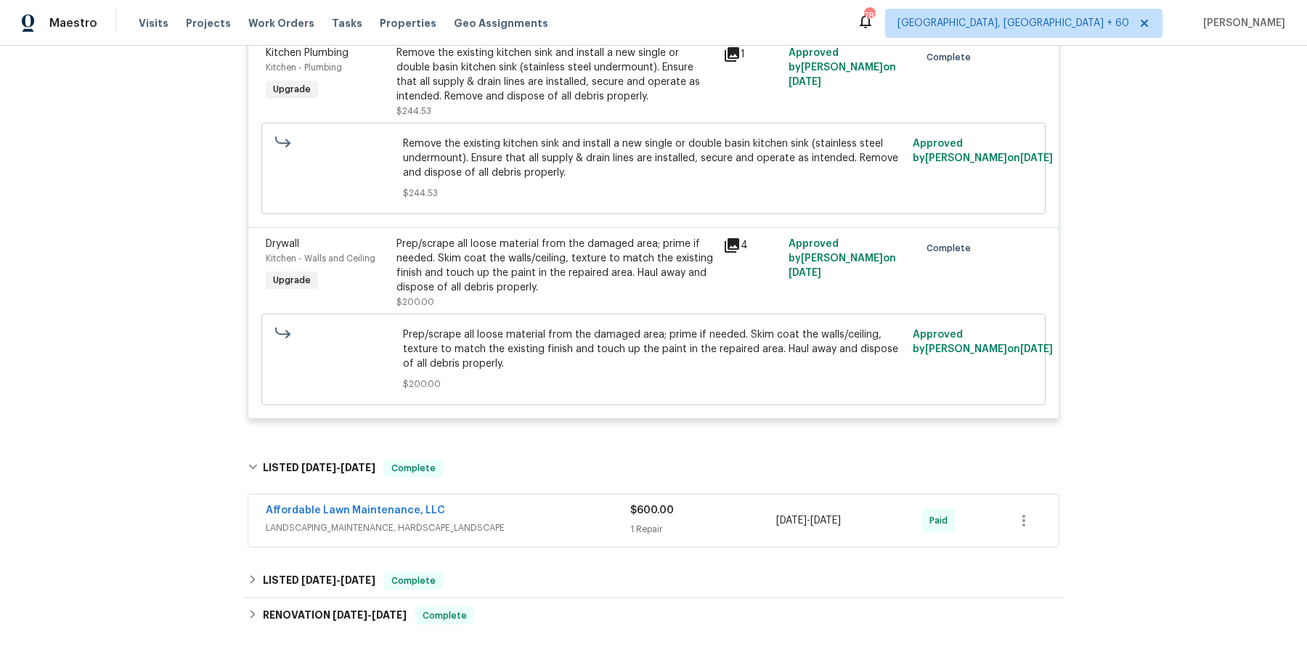
click at [511, 531] on span "LANDSCAPING_MAINTENANCE, HARDSCAPE_LANDSCAPE" at bounding box center [448, 527] width 364 height 15
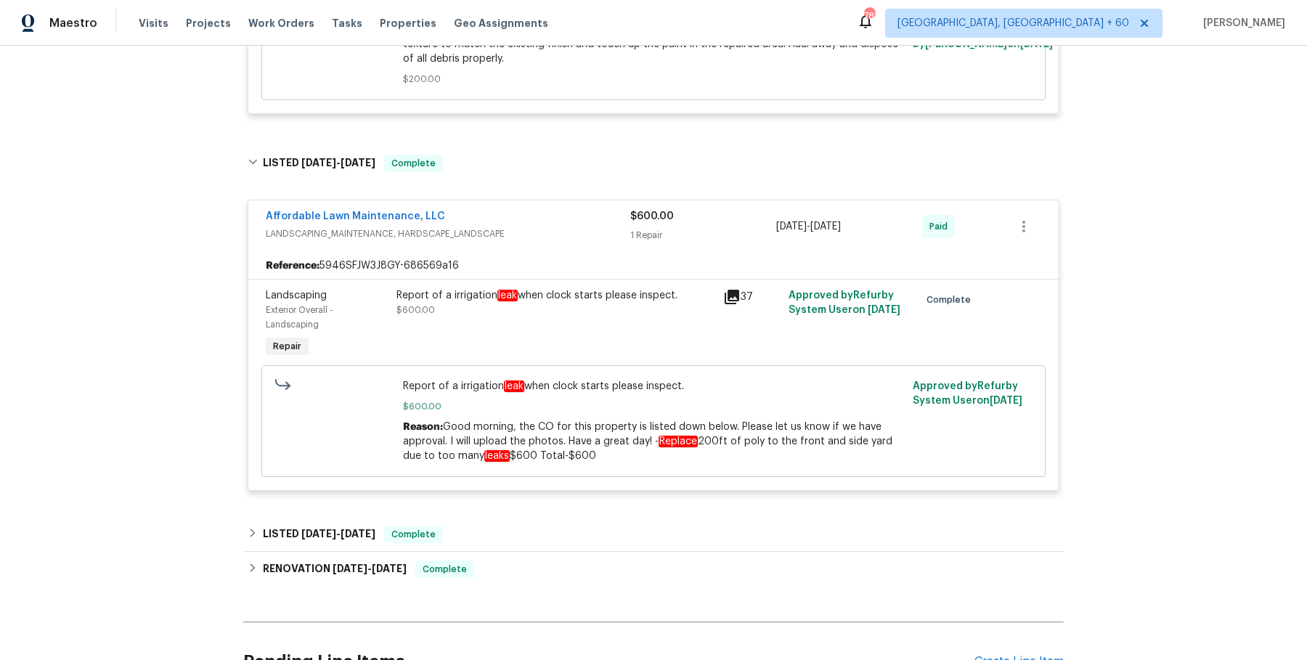
scroll to position [1949, 0]
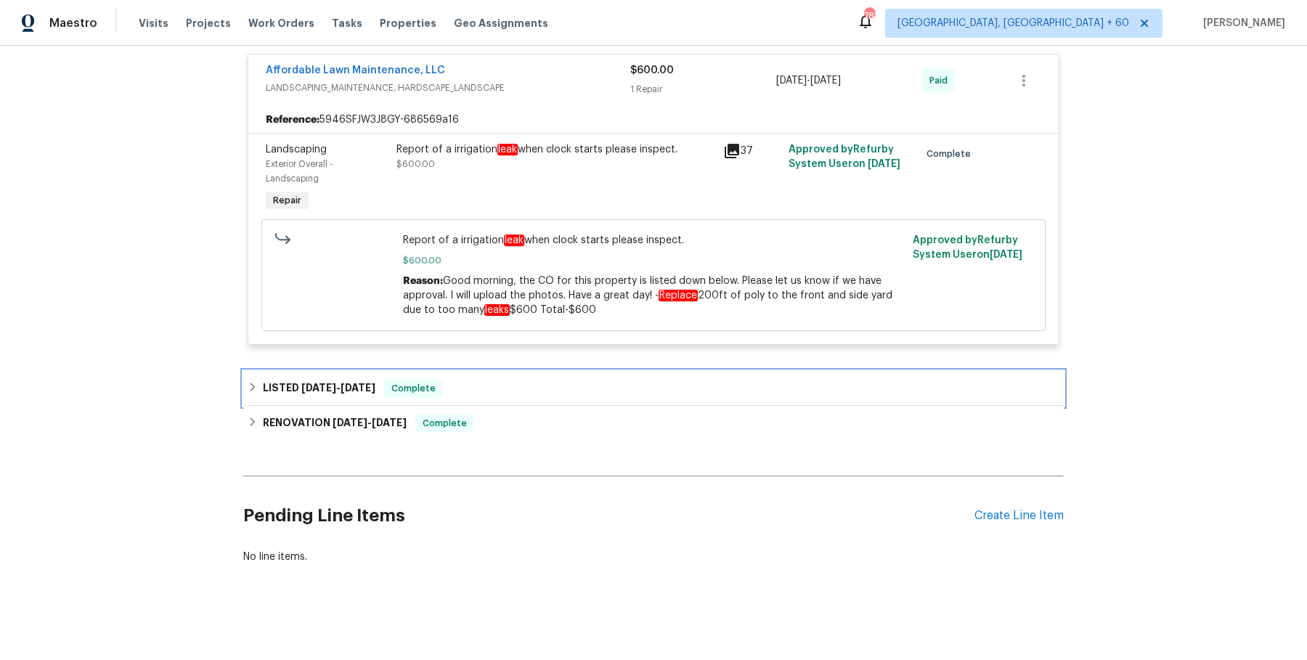
click at [531, 388] on div "LISTED [DATE] - [DATE] Complete" at bounding box center [654, 388] width 812 height 17
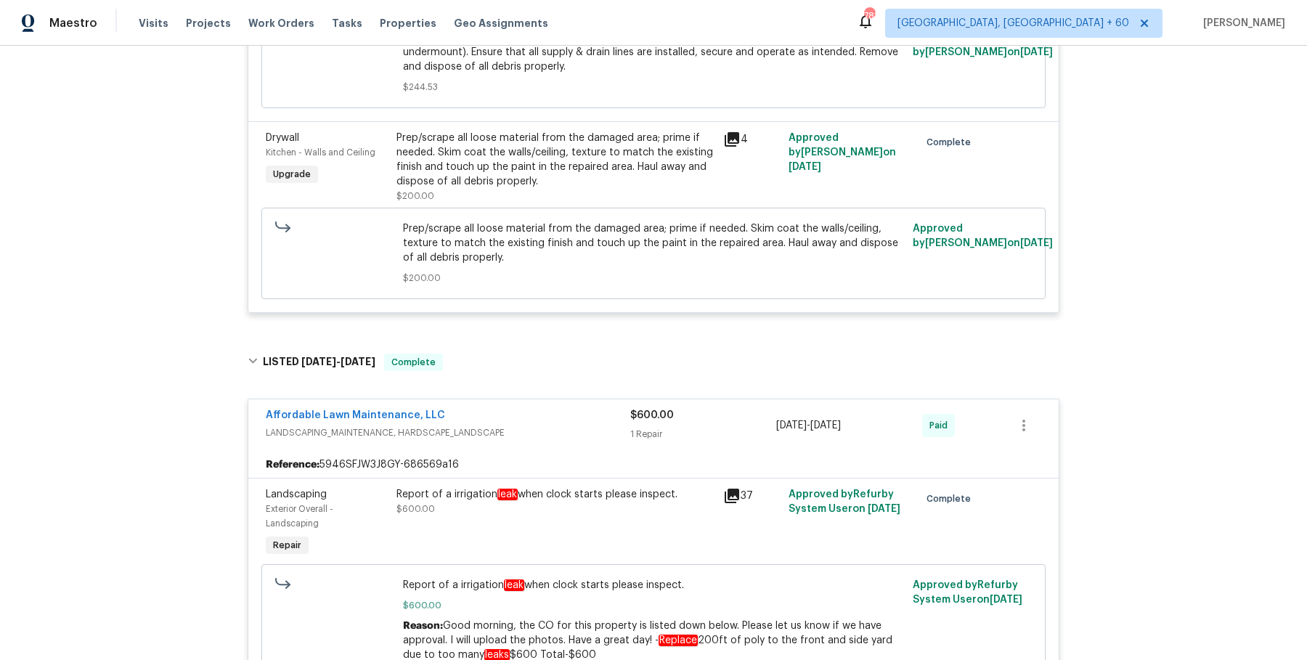
scroll to position [1605, 0]
